Goal: Information Seeking & Learning: Learn about a topic

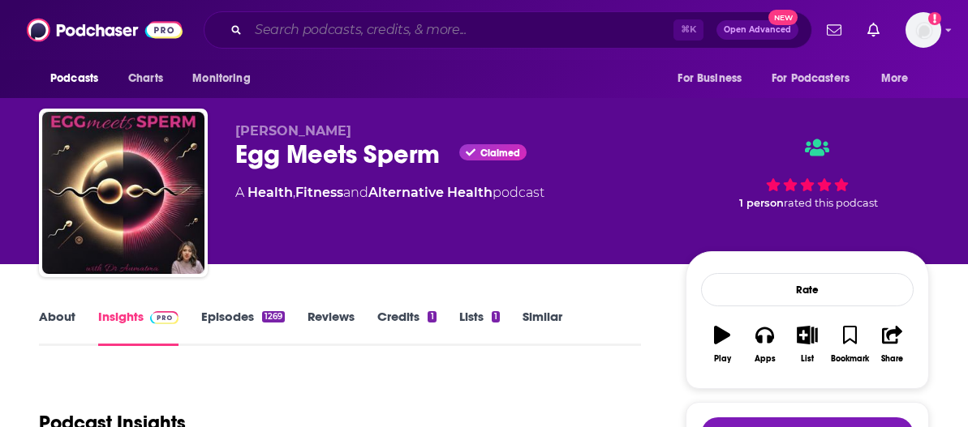
click at [387, 28] on input "Search podcasts, credits, & more..." at bounding box center [460, 30] width 425 height 26
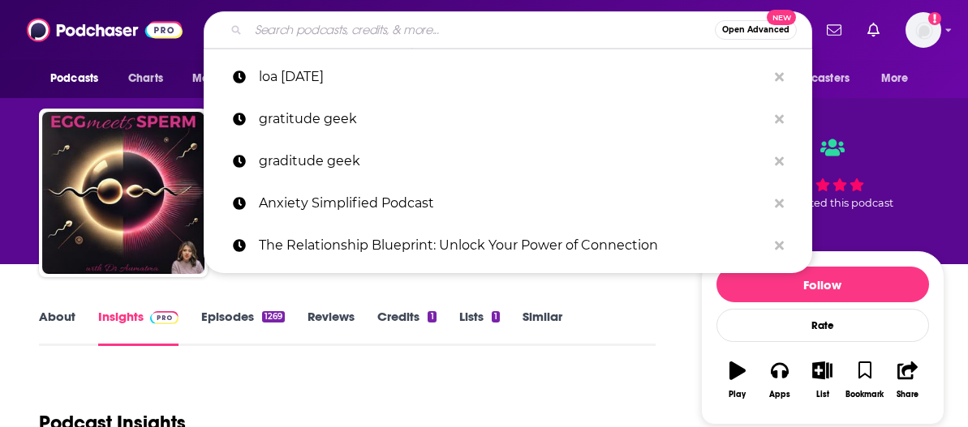
paste input "The Fertile Hope Podcast"
type input "The Fertile Hope Podcast"
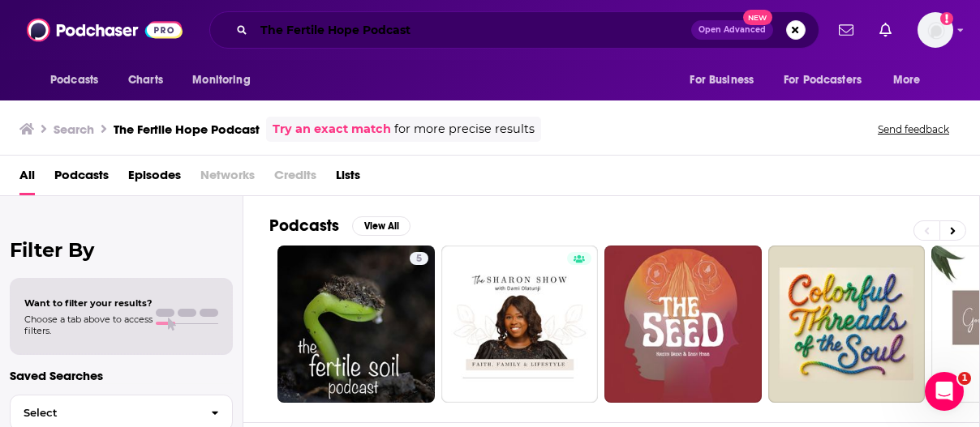
click at [423, 34] on input "The Fertile Hope Podcast" at bounding box center [472, 30] width 437 height 26
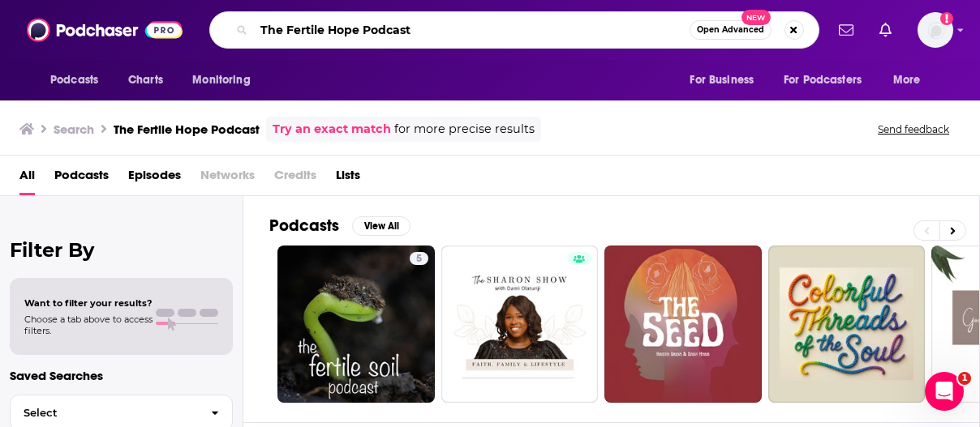
click at [423, 34] on input "The Fertile Hope Podcast" at bounding box center [472, 30] width 436 height 26
paste input "Motherhood Intended"
type input "Motherhood Intended"
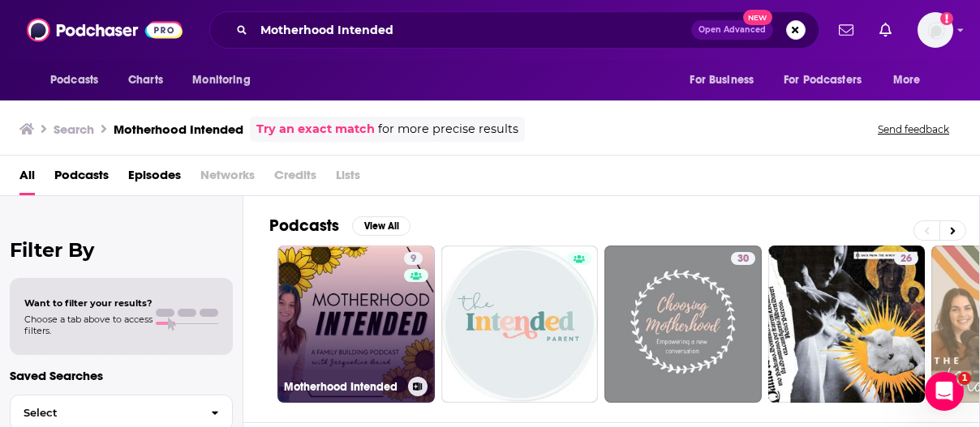
click at [336, 294] on link "9 Motherhood Intended" at bounding box center [355, 324] width 157 height 157
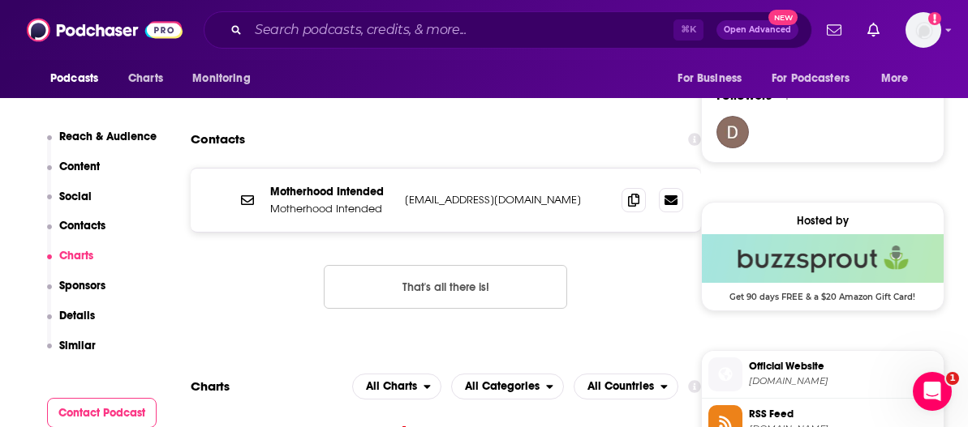
scroll to position [1058, 0]
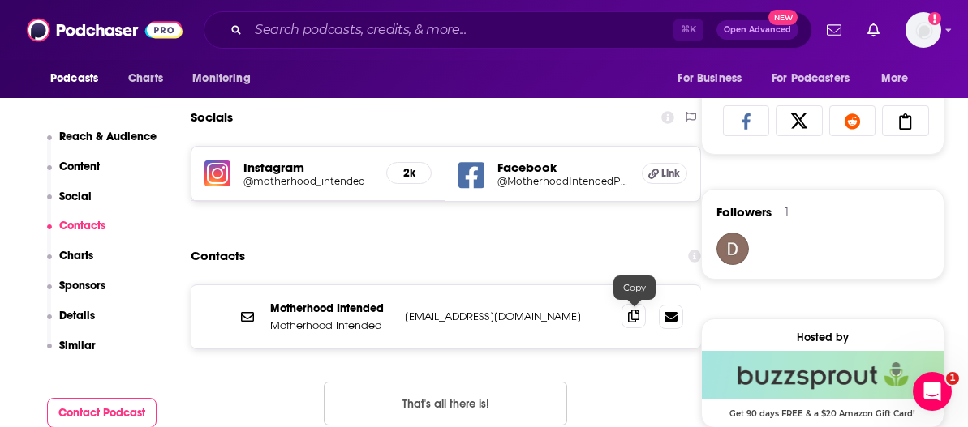
click at [630, 311] on icon at bounding box center [633, 316] width 11 height 13
click at [553, 43] on div "⌘ K Open Advanced New" at bounding box center [508, 29] width 608 height 37
click at [551, 36] on input "Search podcasts, credits, & more..." at bounding box center [460, 30] width 425 height 26
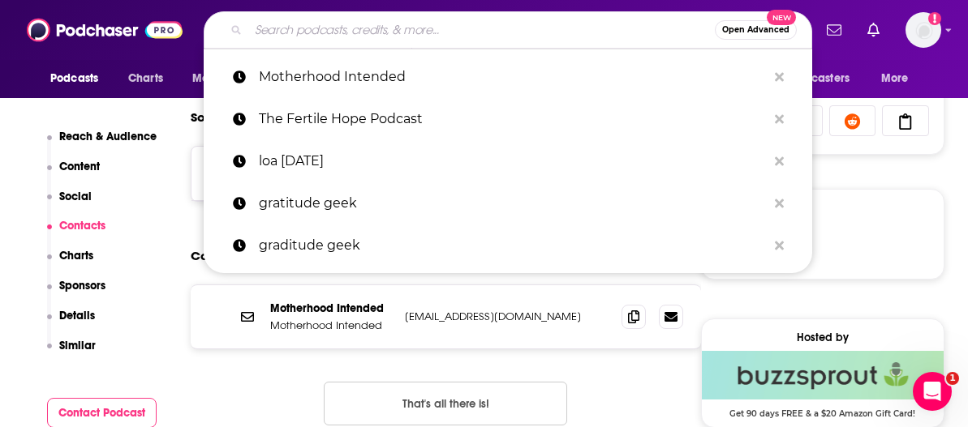
paste input "For the Love of Hormones"
type input "For the Love of Hormones"
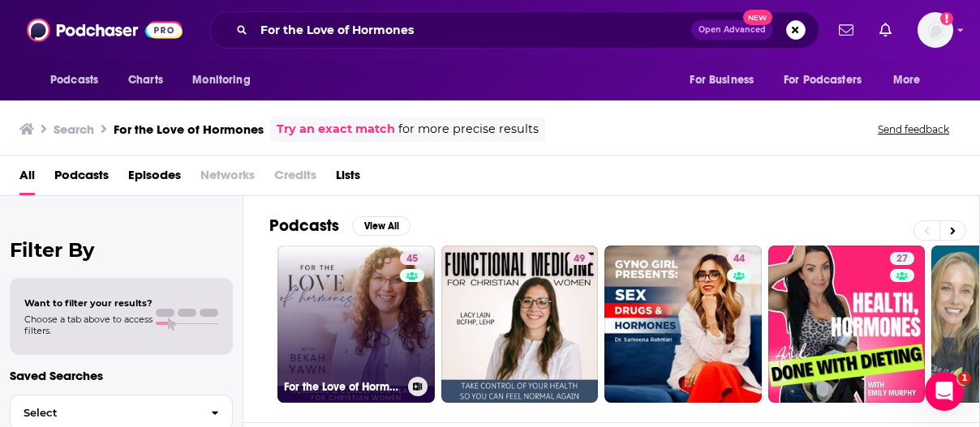
click at [311, 303] on link "45 For the Love of Hormones- Hormones, [MEDICAL_DATA], [MEDICAL_DATA], Ovulatin…" at bounding box center [355, 324] width 157 height 157
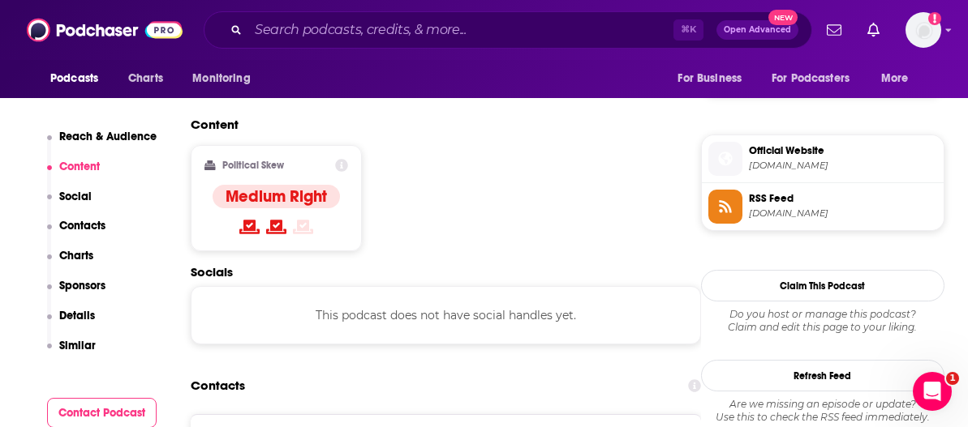
scroll to position [1350, 0]
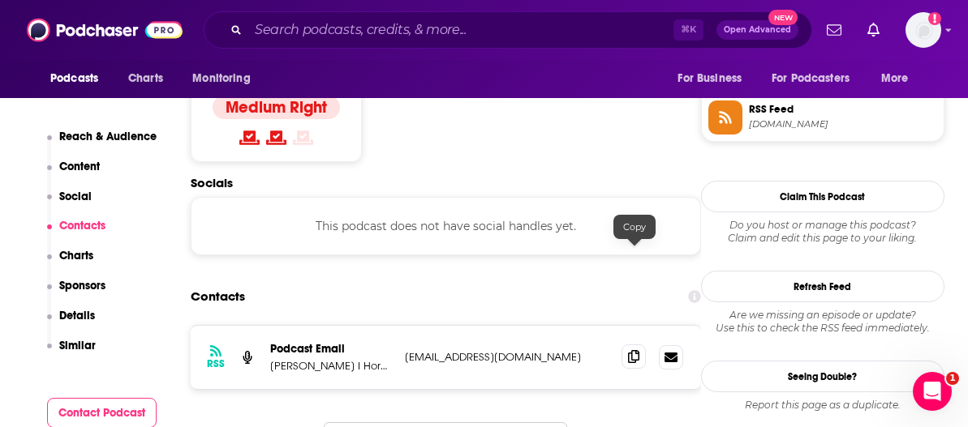
click at [637, 350] on icon at bounding box center [633, 356] width 11 height 13
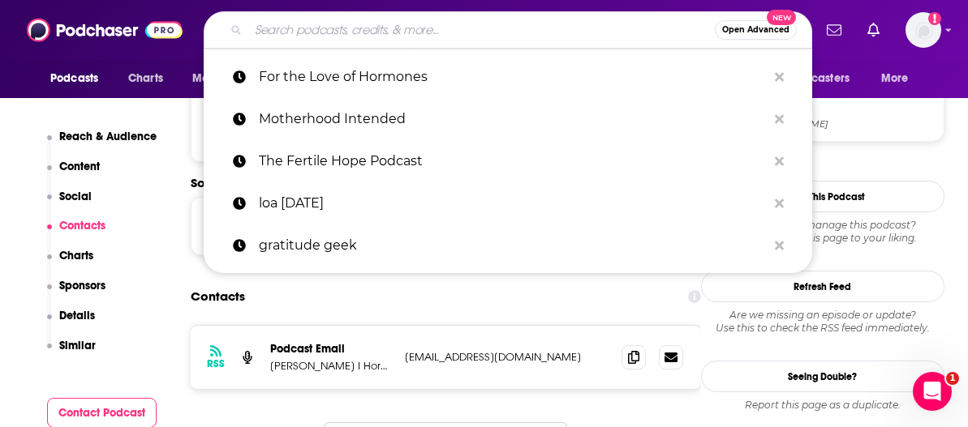
click at [427, 27] on input "Search podcasts, credits, & more..." at bounding box center [481, 30] width 466 height 26
paste input "Where Did I Go...?"
type input "Where Did I Go...?"
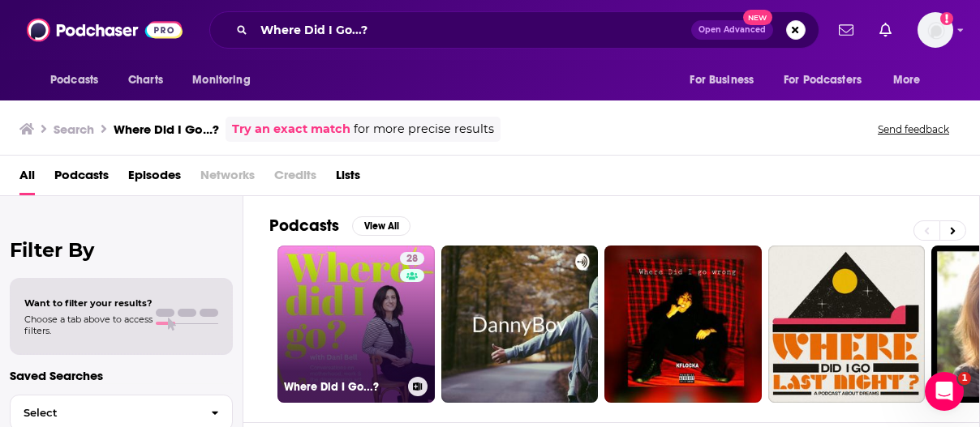
click at [370, 318] on link "28 Where Did I Go...?" at bounding box center [355, 324] width 157 height 157
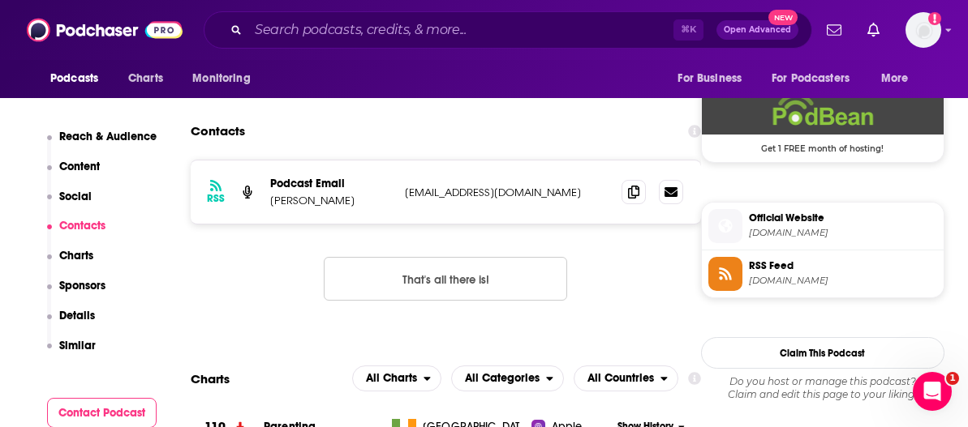
scroll to position [1194, 0]
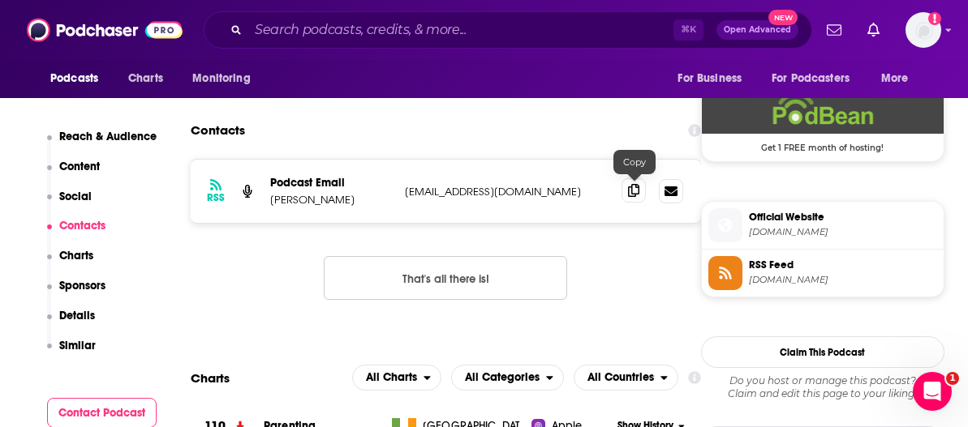
click at [632, 193] on icon at bounding box center [633, 190] width 11 height 13
click at [310, 32] on input "Search podcasts, credits, & more..." at bounding box center [460, 30] width 425 height 26
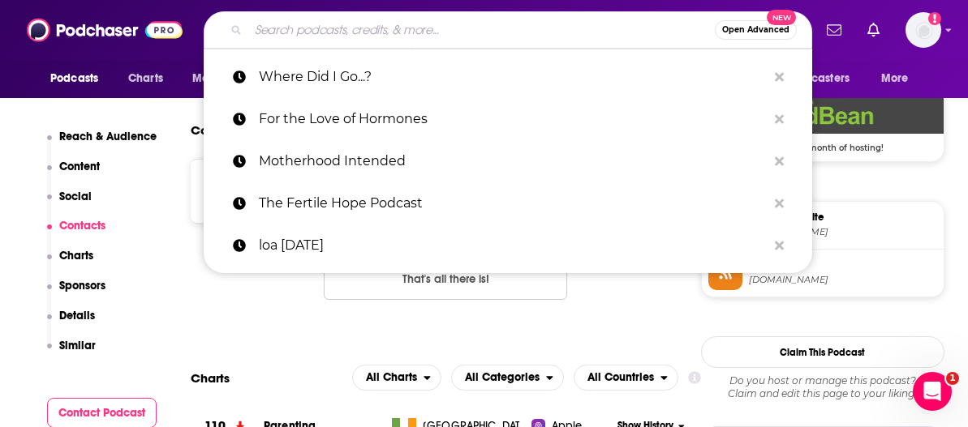
paste input "Prescribing the Truth"
type input "Prescribing the Truth"
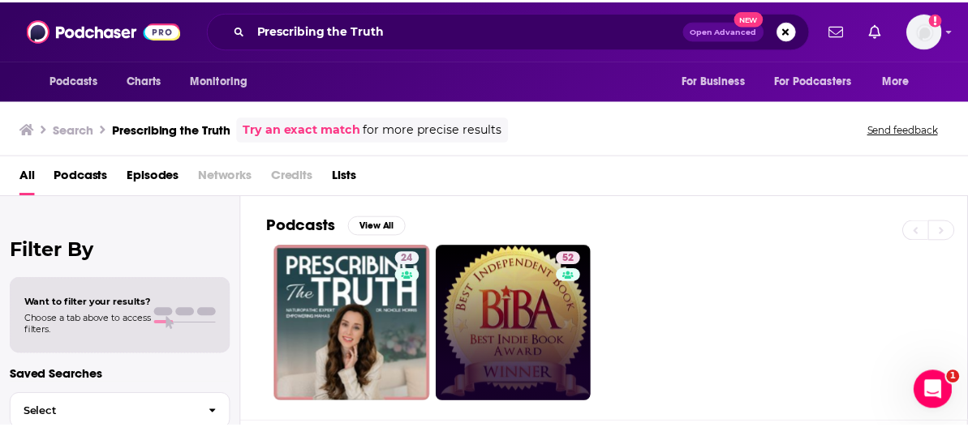
scroll to position [35, 0]
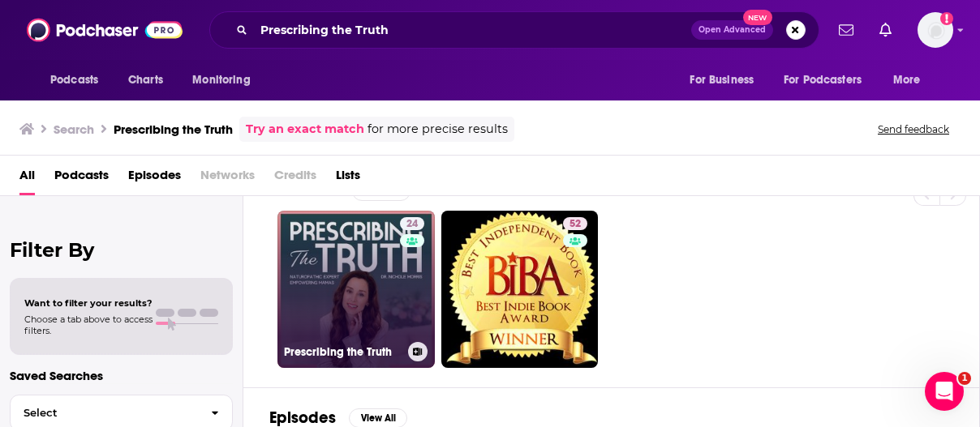
click at [375, 263] on link "24 Prescribing the Truth" at bounding box center [355, 289] width 157 height 157
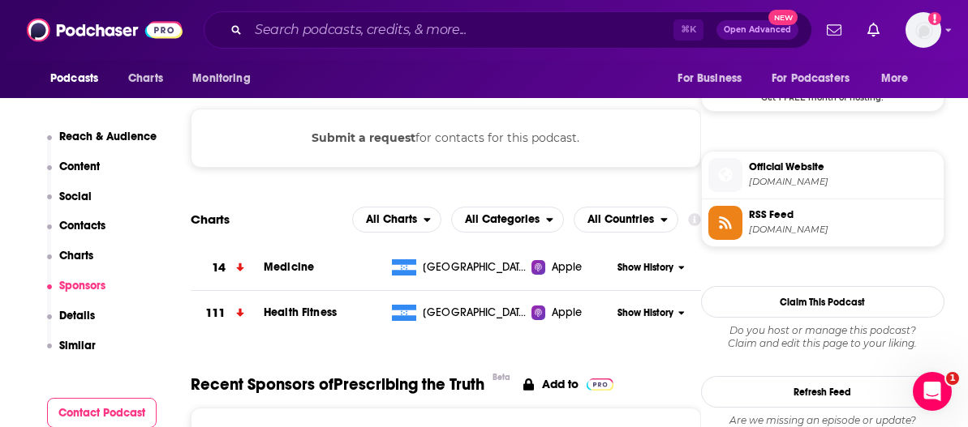
scroll to position [1124, 0]
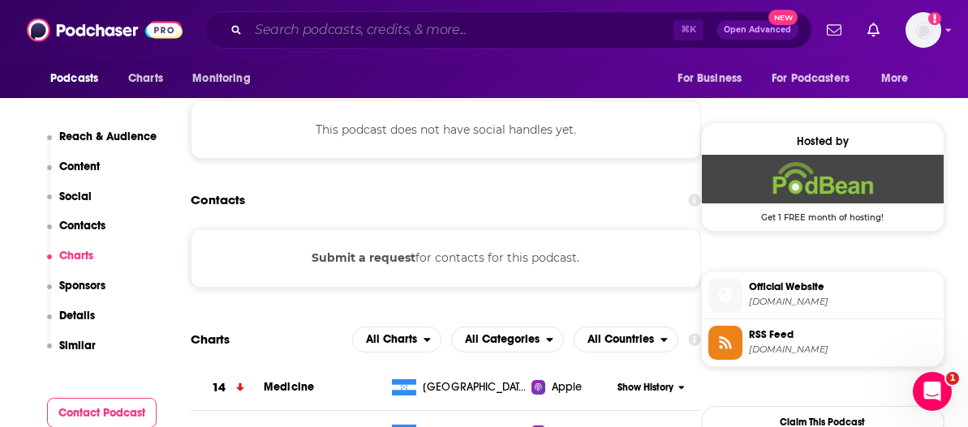
click at [369, 27] on input "Search podcasts, credits, & more..." at bounding box center [460, 30] width 425 height 26
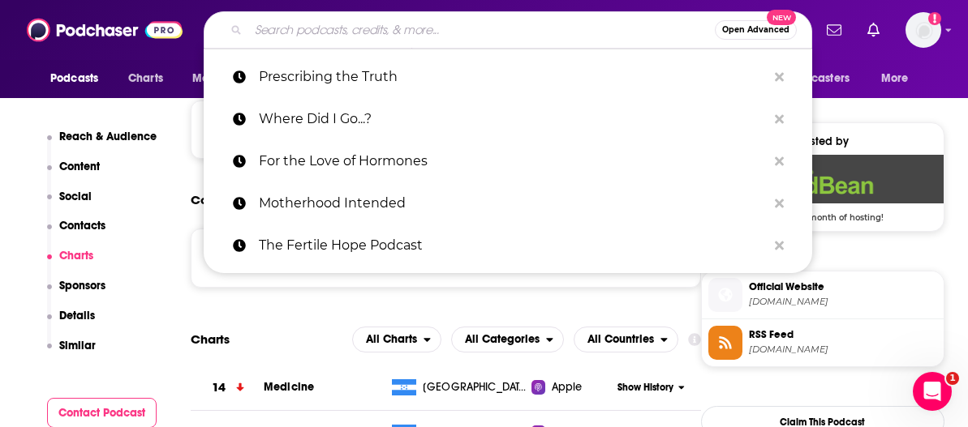
paste input "Too Much Information, the women's health podcast"
type input "Too Much Information, the women's health podcast"
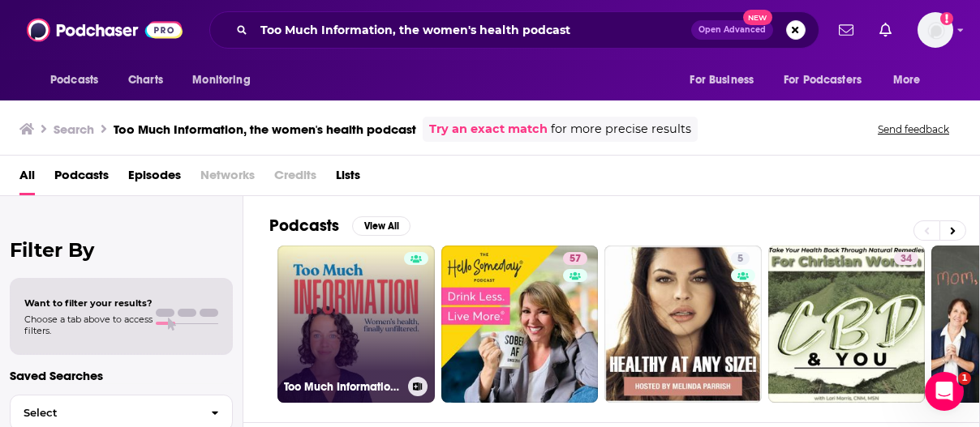
click at [355, 286] on link "Too Much Information, the women's health podcast" at bounding box center [355, 324] width 157 height 157
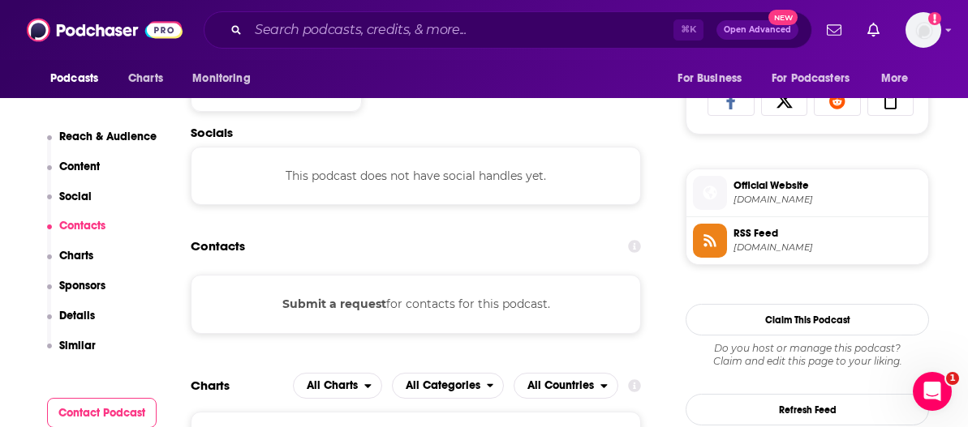
scroll to position [1162, 0]
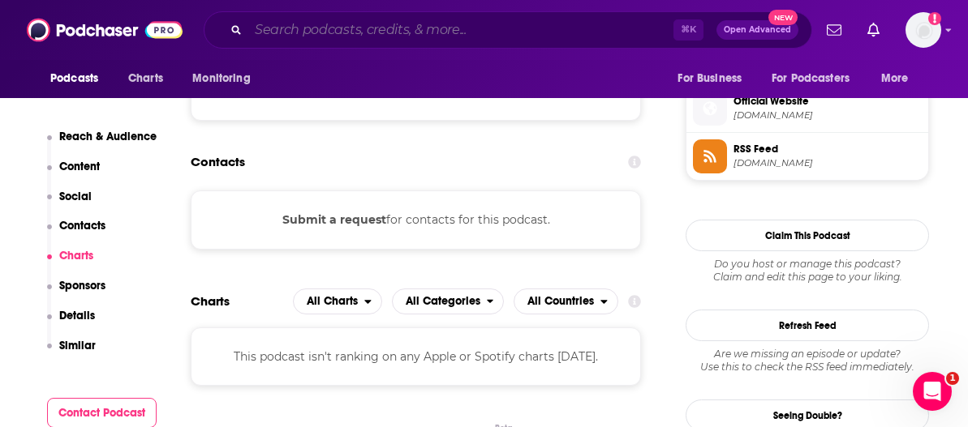
click at [397, 21] on input "Search podcasts, credits, & more..." at bounding box center [460, 30] width 425 height 26
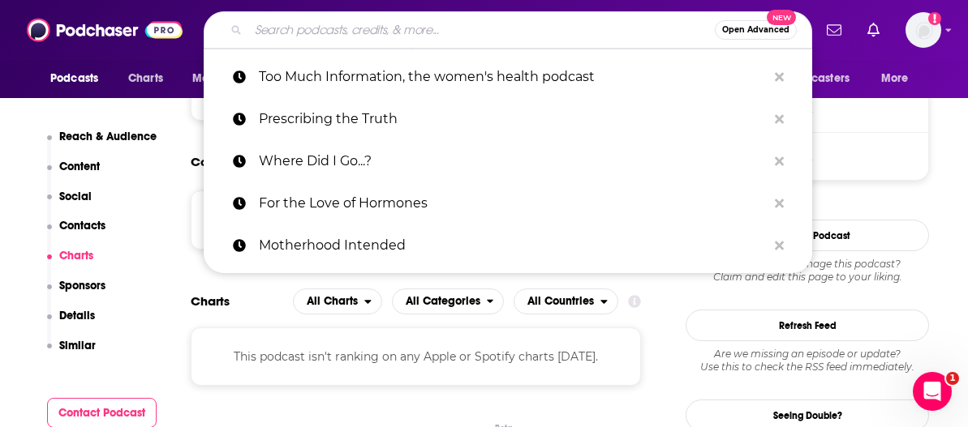
paste input "Inside Reproductive Health Podcast"
type input "Inside Reproductive Health Podcast"
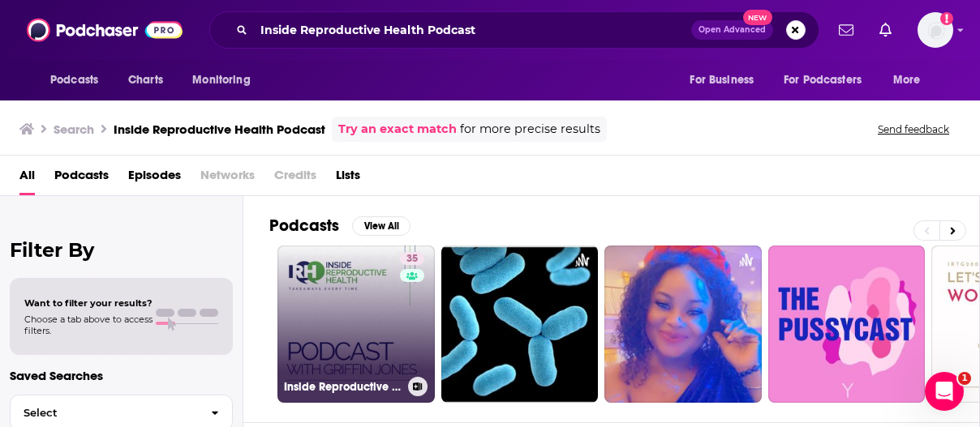
click at [340, 338] on link "35 Inside Reproductive Health Podcast" at bounding box center [355, 324] width 157 height 157
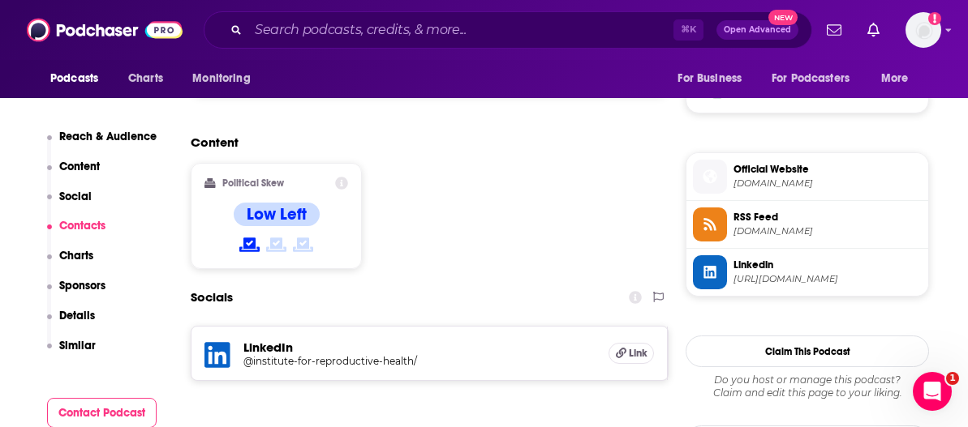
scroll to position [1378, 0]
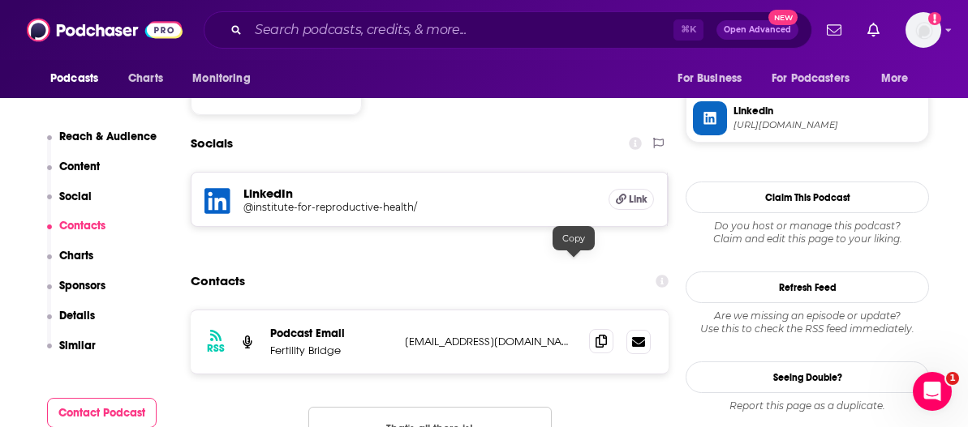
click at [595, 335] on icon at bounding box center [600, 341] width 11 height 13
click at [360, 35] on input "Search podcasts, credits, & more..." at bounding box center [460, 30] width 425 height 26
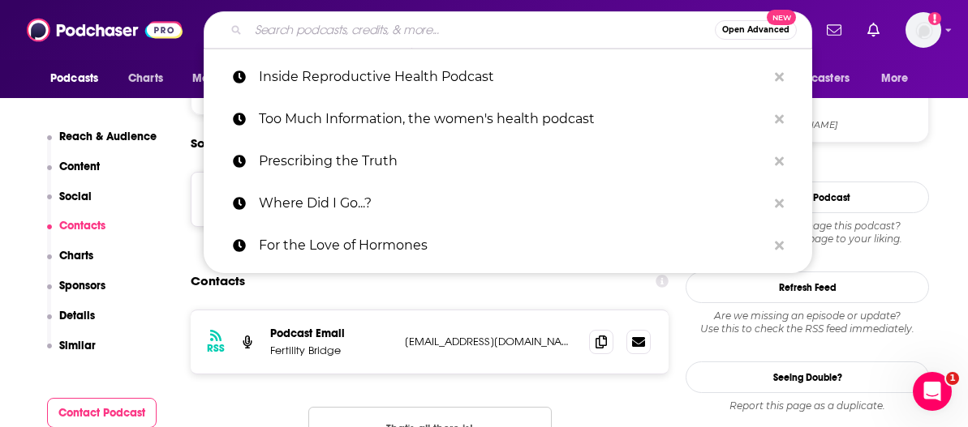
paste input "The Make A Baby Podcast"
type input "The Make A Baby Podcast"
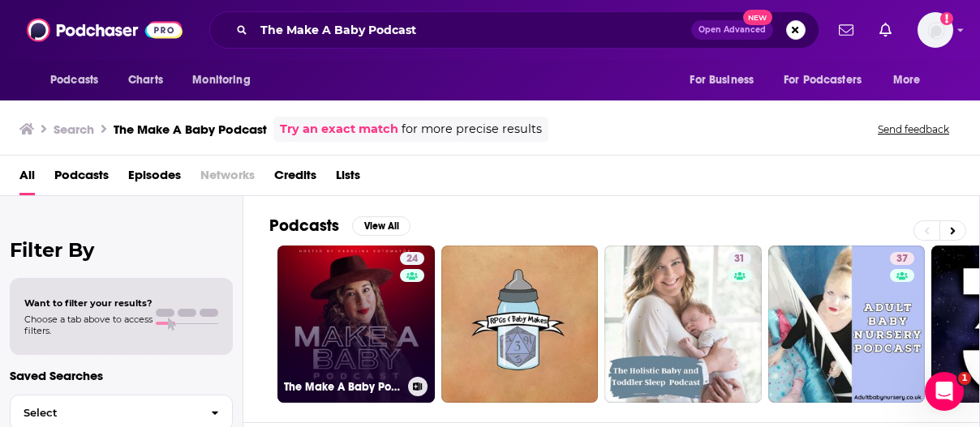
click at [385, 304] on link "24 The Make A Baby Podcast" at bounding box center [355, 324] width 157 height 157
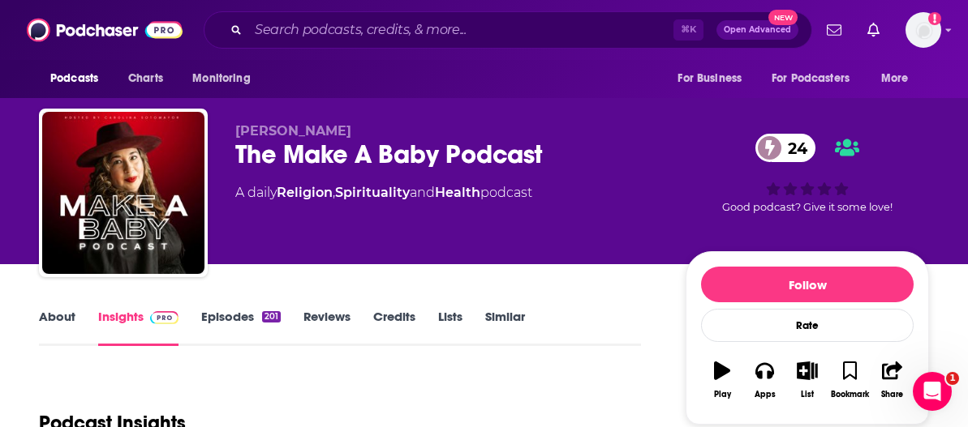
scroll to position [221, 0]
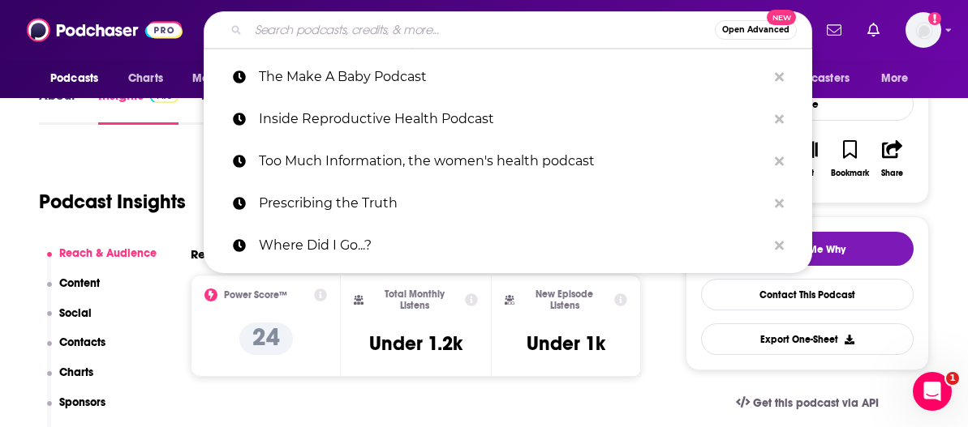
click at [379, 28] on input "Search podcasts, credits, & more..." at bounding box center [481, 30] width 466 height 26
paste input "The Fertile Hope Podcast"
type input "The Fertile Hope Podcast"
